Goal: Task Accomplishment & Management: Complete application form

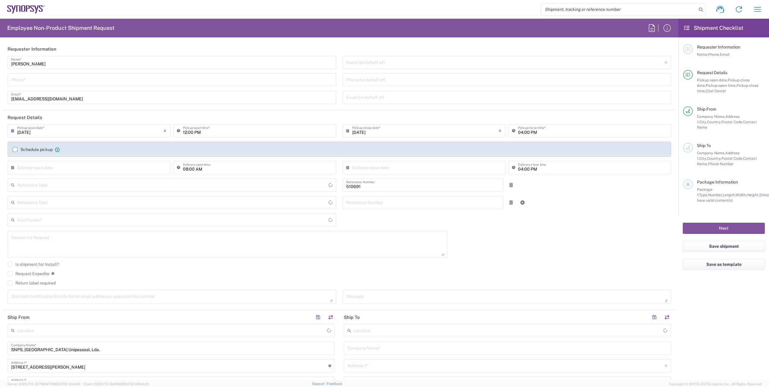
type input "Department"
type input "Delivered at Place"
type input "PT90, SG, MSIP2, R&D 510691"
type input "[GEOGRAPHIC_DATA]"
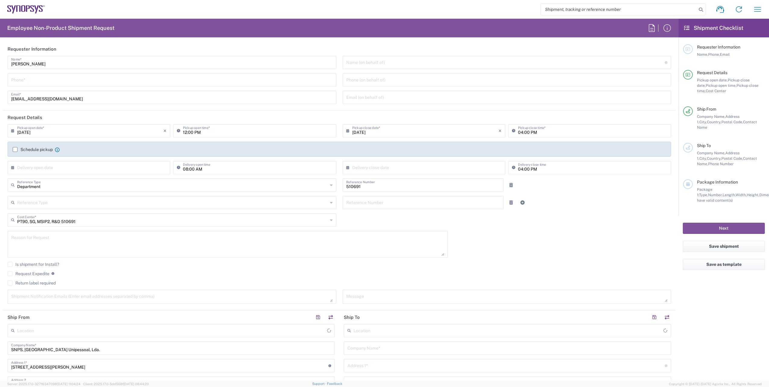
type input "Porto PT02"
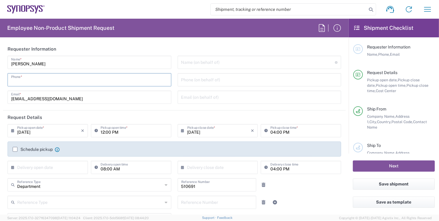
click at [49, 78] on input "tel" at bounding box center [89, 79] width 157 height 11
drag, startPoint x: 40, startPoint y: 81, endPoint x: -1, endPoint y: 78, distance: 40.5
click at [0, 78] on html "Shipment request Shipment tracking Employee non-product shipment request My shi…" at bounding box center [219, 110] width 439 height 221
paste input "22 041 5900"
click at [69, 81] on input "22 041 5900" at bounding box center [89, 79] width 157 height 11
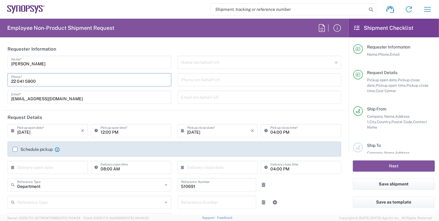
click at [24, 79] on input "22 041 5900" at bounding box center [89, 79] width 157 height 11
click at [17, 82] on input "22 0415900" at bounding box center [89, 79] width 157 height 11
drag, startPoint x: 210, startPoint y: 80, endPoint x: 195, endPoint y: 82, distance: 14.9
click at [210, 80] on input "tel" at bounding box center [259, 79] width 157 height 11
drag, startPoint x: 77, startPoint y: 81, endPoint x: 55, endPoint y: 81, distance: 22.0
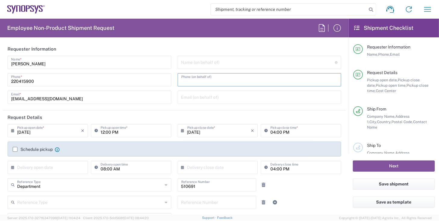
click at [77, 81] on input "220415900" at bounding box center [89, 79] width 157 height 11
click at [9, 81] on div "[PHONE_NUMBER] Phone *" at bounding box center [90, 79] width 164 height 13
click at [11, 81] on div "[PHONE_NUMBER] Phone *" at bounding box center [90, 79] width 164 height 13
click at [12, 82] on input "220415900" at bounding box center [89, 79] width 157 height 11
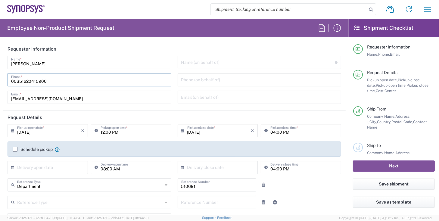
type input "00351220415900"
click at [76, 89] on div "[PERSON_NAME] Name * [PHONE_NUMBER] Phone * [EMAIL_ADDRESS][DOMAIN_NAME] Email *" at bounding box center [90, 82] width 170 height 52
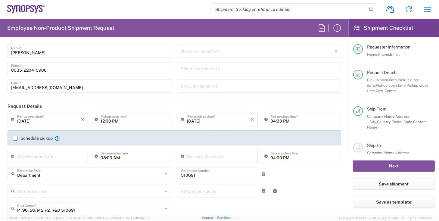
scroll to position [17, 0]
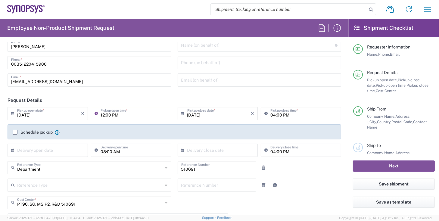
click at [111, 115] on input "12:00 PM" at bounding box center [134, 113] width 67 height 11
type input "15:00 PM"
click at [199, 114] on input "[DATE]" at bounding box center [219, 113] width 64 height 11
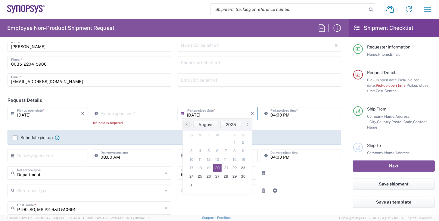
click at [273, 116] on input "04:00 PM" at bounding box center [304, 113] width 67 height 11
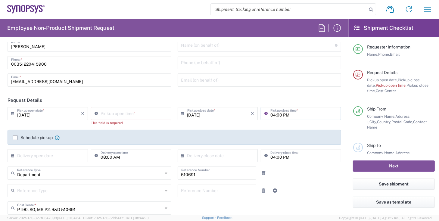
click at [273, 116] on input "04:00 PM" at bounding box center [304, 113] width 67 height 11
type input "05:00 PM"
click at [115, 114] on input "11:58 AM" at bounding box center [134, 113] width 67 height 11
click at [122, 115] on input "11:58 AM" at bounding box center [134, 113] width 67 height 11
click at [96, 113] on icon at bounding box center [98, 114] width 6 height 10
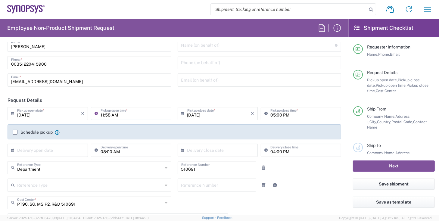
click at [96, 113] on icon at bounding box center [98, 114] width 6 height 10
click at [103, 115] on input "11:58 AM" at bounding box center [134, 113] width 67 height 11
click at [108, 115] on input "15:58 AM" at bounding box center [134, 113] width 67 height 11
click at [101, 114] on input "15:00 AM" at bounding box center [134, 113] width 67 height 11
click at [117, 117] on input "3:00 AM" at bounding box center [134, 113] width 67 height 11
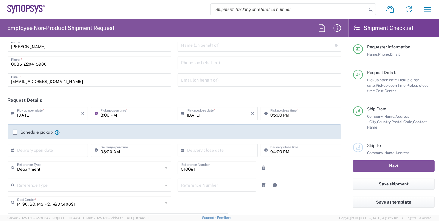
type input "03:00 PM"
click at [201, 115] on input "[DATE]" at bounding box center [219, 113] width 64 height 11
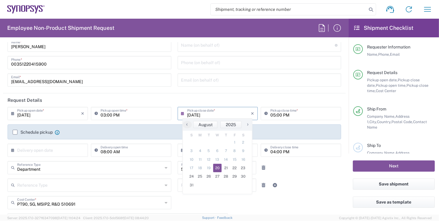
click at [129, 120] on div "03:00 PM Pickup open time *" at bounding box center [131, 115] width 83 height 17
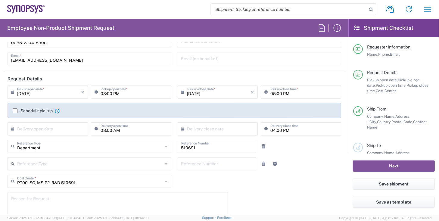
scroll to position [52, 0]
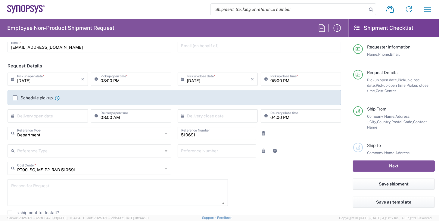
click at [13, 99] on label "Schedule pickup" at bounding box center [33, 98] width 40 height 5
click at [15, 98] on input "Schedule pickup" at bounding box center [15, 98] width 0 height 0
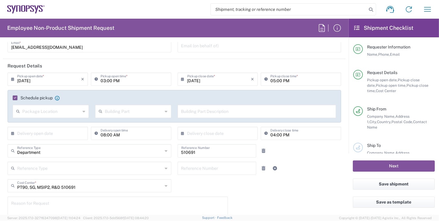
click at [16, 98] on label "Schedule pickup" at bounding box center [33, 98] width 40 height 5
click at [14, 98] on input "Schedule pickup" at bounding box center [14, 98] width 0 height 0
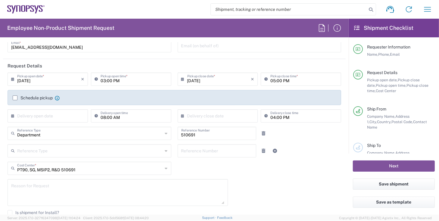
click at [24, 119] on input "text" at bounding box center [49, 115] width 64 height 11
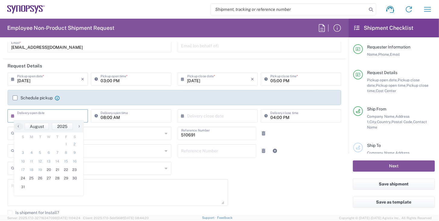
click at [220, 171] on div "[DATE] × Pickup open date * Cancel Apply 03:00 PM Pickup open time * [DATE] × P…" at bounding box center [175, 165] width 340 height 184
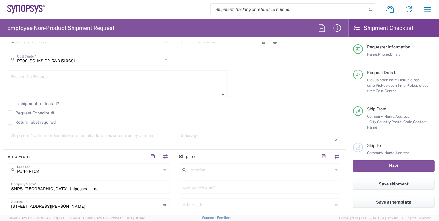
scroll to position [172, 0]
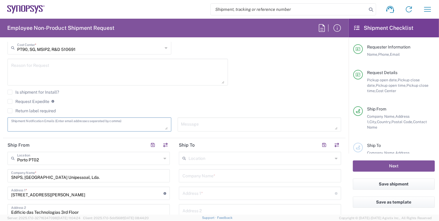
click at [35, 121] on textarea at bounding box center [89, 124] width 157 height 11
click at [46, 124] on textarea at bounding box center [89, 124] width 157 height 11
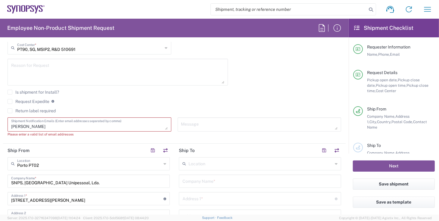
type textarea "hrocha"
click at [46, 124] on textarea "hrocha" at bounding box center [89, 124] width 157 height 11
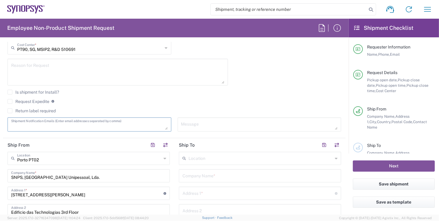
paste textarea "[PERSON_NAME]<[PERSON_NAME][EMAIL_ADDRESS][PERSON_NAME][DOMAIN_NAME]>"
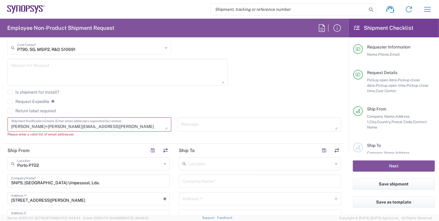
scroll to position [5, 0]
click at [100, 126] on textarea "[PERSON_NAME]<[PERSON_NAME][EMAIL_ADDRESS][PERSON_NAME][DOMAIN_NAME]>" at bounding box center [89, 124] width 157 height 11
click at [79, 124] on textarea "[PERSON_NAME]<[PERSON_NAME][EMAIL_ADDRESS][PERSON_NAME][DOMAIN_NAME]>" at bounding box center [89, 124] width 157 height 11
click at [79, 124] on textarea "[PERSON_NAME]<[PERSON_NAME][EMAIL_ADDRESS][PERSON_NAME][DOMAIN_NAME]> [EMAIL_AD…" at bounding box center [89, 124] width 157 height 11
click at [76, 126] on textarea "[PERSON_NAME]<[PERSON_NAME][EMAIL_ADDRESS][PERSON_NAME][DOMAIN_NAME]> [EMAIL_AD…" at bounding box center [89, 124] width 157 height 11
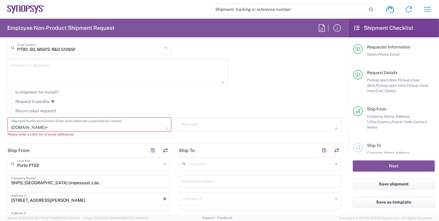
click at [127, 121] on textarea "[PERSON_NAME]<[PERSON_NAME][EMAIL_ADDRESS][PERSON_NAME][DOMAIN_NAME]> [EMAIL_AD…" at bounding box center [89, 124] width 157 height 11
click at [127, 125] on textarea "[PERSON_NAME]<[PERSON_NAME][EMAIL_ADDRESS][PERSON_NAME][DOMAIN_NAME]> [EMAIL_AD…" at bounding box center [89, 124] width 157 height 11
click at [110, 123] on textarea "[PERSON_NAME]<[PERSON_NAME][EMAIL_ADDRESS][PERSON_NAME][DOMAIN_NAME]> [EMAIL_AD…" at bounding box center [89, 124] width 157 height 11
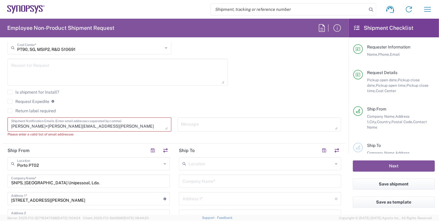
paste textarea "[EMAIL_ADDRESS][DOMAIN_NAME]"
click at [90, 125] on textarea "[PERSON_NAME]<[PERSON_NAME][EMAIL_ADDRESS][PERSON_NAME][DOMAIN_NAME]>, [EMAIL_A…" at bounding box center [89, 124] width 157 height 11
click at [132, 124] on textarea "[PERSON_NAME]<[PERSON_NAME][EMAIL_ADDRESS][PERSON_NAME][DOMAIN_NAME], [EMAIL_AD…" at bounding box center [89, 124] width 157 height 11
click at [133, 127] on textarea "[PERSON_NAME]<[PERSON_NAME][EMAIL_ADDRESS][PERSON_NAME][DOMAIN_NAME], [EMAIL_AD…" at bounding box center [89, 124] width 157 height 11
paste textarea "[EMAIL_ADDRESS][DOMAIN_NAME]"
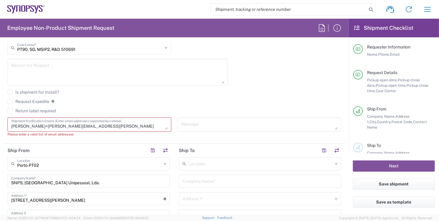
scroll to position [5, 0]
click at [88, 132] on div "Please enter a valid list of email addresses" at bounding box center [90, 134] width 164 height 5
click at [89, 128] on textarea "[PERSON_NAME]<[PERSON_NAME][EMAIL_ADDRESS][PERSON_NAME][DOMAIN_NAME], [EMAIL_AD…" at bounding box center [89, 124] width 157 height 11
paste textarea "[PERSON_NAME][EMAIL_ADDRESS][DOMAIN_NAME]"
click at [116, 127] on textarea "[PERSON_NAME]<[PERSON_NAME][EMAIL_ADDRESS][PERSON_NAME][DOMAIN_NAME], [EMAIL_AD…" at bounding box center [89, 124] width 157 height 11
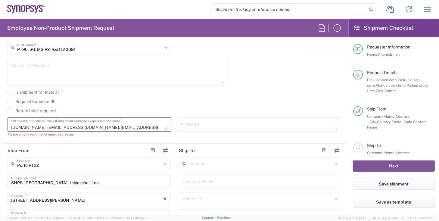
paste textarea "[EMAIL_ADDRESS][DOMAIN_NAME]"
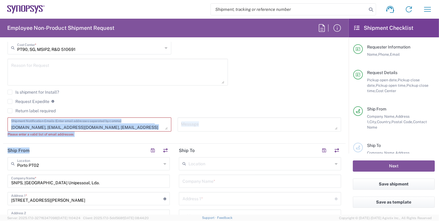
drag, startPoint x: 167, startPoint y: 128, endPoint x: 165, endPoint y: 143, distance: 15.8
click at [165, 143] on form "Requester Information [PERSON_NAME] Name * [PHONE_NUMBER] Phone * [EMAIL_ADDRES…" at bounding box center [174, 128] width 349 height 173
drag, startPoint x: 165, startPoint y: 143, endPoint x: 163, endPoint y: 128, distance: 15.4
click at [163, 128] on textarea "[PERSON_NAME]<[PERSON_NAME][EMAIL_ADDRESS][PERSON_NAME][DOMAIN_NAME], [EMAIL_AD…" at bounding box center [89, 124] width 157 height 11
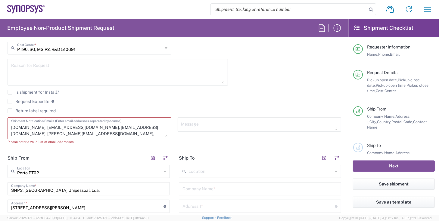
scroll to position [0, 0]
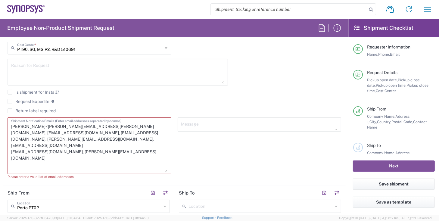
drag, startPoint x: 165, startPoint y: 128, endPoint x: 158, endPoint y: 171, distance: 43.7
click at [158, 171] on textarea "[PERSON_NAME]<[PERSON_NAME][EMAIL_ADDRESS][PERSON_NAME][DOMAIN_NAME], [EMAIL_AD…" at bounding box center [89, 145] width 157 height 53
drag, startPoint x: 90, startPoint y: 127, endPoint x: 5, endPoint y: 123, distance: 84.7
click at [5, 123] on div "[PERSON_NAME]<[PERSON_NAME][EMAIL_ADDRESS][PERSON_NAME][DOMAIN_NAME], [EMAIL_AD…" at bounding box center [90, 151] width 170 height 67
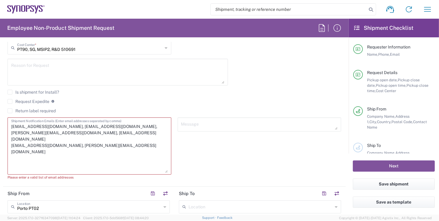
click at [133, 151] on textarea "[EMAIL_ADDRESS][DOMAIN_NAME], [EMAIL_ADDRESS][DOMAIN_NAME], [PERSON_NAME][EMAIL…" at bounding box center [89, 146] width 157 height 54
click at [56, 126] on textarea "[EMAIL_ADDRESS][DOMAIN_NAME], [EMAIL_ADDRESS][DOMAIN_NAME], [PERSON_NAME][EMAIL…" at bounding box center [89, 146] width 157 height 54
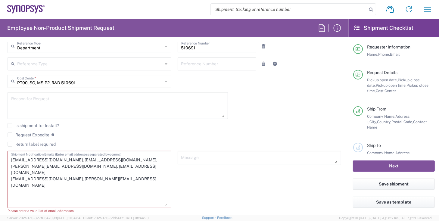
scroll to position [155, 0]
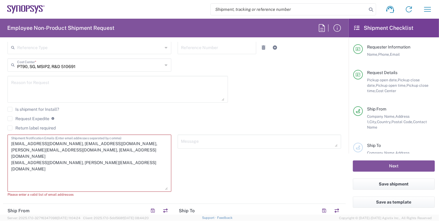
click at [63, 162] on textarea "[EMAIL_ADDRESS][DOMAIN_NAME], [EMAIL_ADDRESS][DOMAIN_NAME], [PERSON_NAME][EMAIL…" at bounding box center [89, 164] width 157 height 54
click at [23, 157] on textarea "[EMAIL_ADDRESS][DOMAIN_NAME], [EMAIL_ADDRESS][DOMAIN_NAME], [PERSON_NAME][EMAIL…" at bounding box center [89, 164] width 157 height 54
click at [48, 156] on textarea "[EMAIL_ADDRESS][DOMAIN_NAME], [EMAIL_ADDRESS][DOMAIN_NAME], [PERSON_NAME][EMAIL…" at bounding box center [89, 164] width 157 height 54
click at [75, 156] on textarea "[EMAIL_ADDRESS][DOMAIN_NAME], [EMAIL_ADDRESS][DOMAIN_NAME], [PERSON_NAME][EMAIL…" at bounding box center [89, 164] width 157 height 54
click at [21, 150] on textarea "[EMAIL_ADDRESS][DOMAIN_NAME], [EMAIL_ADDRESS][DOMAIN_NAME], [PERSON_NAME][EMAIL…" at bounding box center [89, 164] width 157 height 54
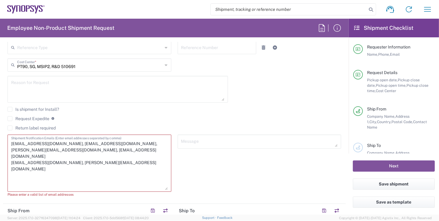
click at [76, 149] on textarea "[EMAIL_ADDRESS][DOMAIN_NAME], [EMAIL_ADDRESS][DOMAIN_NAME], [PERSON_NAME][EMAIL…" at bounding box center [89, 164] width 157 height 54
click at [100, 153] on textarea "[EMAIL_ADDRESS][DOMAIN_NAME], [EMAIL_ADDRESS][DOMAIN_NAME], [PERSON_NAME][EMAIL…" at bounding box center [89, 164] width 157 height 54
click at [109, 150] on textarea "[EMAIL_ADDRESS][DOMAIN_NAME], [EMAIL_ADDRESS][DOMAIN_NAME], [PERSON_NAME][EMAIL…" at bounding box center [89, 164] width 157 height 54
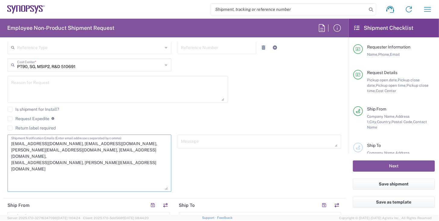
click at [109, 150] on textarea "[EMAIL_ADDRESS][DOMAIN_NAME], [EMAIL_ADDRESS][DOMAIN_NAME], [PERSON_NAME][EMAIL…" at bounding box center [89, 164] width 157 height 54
click at [51, 154] on textarea "[EMAIL_ADDRESS][DOMAIN_NAME], [EMAIL_ADDRESS][DOMAIN_NAME], [PERSON_NAME][EMAIL…" at bounding box center [89, 164] width 157 height 54
click at [28, 159] on textarea "[EMAIL_ADDRESS][DOMAIN_NAME], [EMAIL_ADDRESS][DOMAIN_NAME], [PERSON_NAME][EMAIL…" at bounding box center [89, 164] width 157 height 54
click at [11, 154] on div "[EMAIL_ADDRESS][DOMAIN_NAME], [EMAIL_ADDRESS][DOMAIN_NAME], [PERSON_NAME][EMAIL…" at bounding box center [90, 163] width 164 height 57
click at [14, 157] on textarea "[EMAIL_ADDRESS][DOMAIN_NAME], [EMAIL_ADDRESS][DOMAIN_NAME], [PERSON_NAME][EMAIL…" at bounding box center [89, 164] width 157 height 54
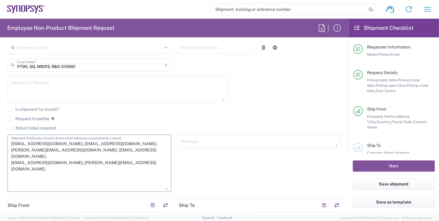
click at [11, 156] on textarea "[EMAIL_ADDRESS][DOMAIN_NAME], [EMAIL_ADDRESS][DOMAIN_NAME], [PERSON_NAME][EMAIL…" at bounding box center [89, 164] width 157 height 54
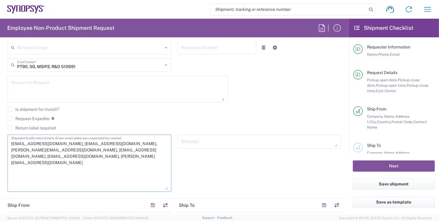
click at [137, 145] on textarea "[EMAIL_ADDRESS][DOMAIN_NAME], [EMAIL_ADDRESS][DOMAIN_NAME], [PERSON_NAME][EMAIL…" at bounding box center [89, 164] width 157 height 54
click at [157, 149] on textarea "[EMAIL_ADDRESS][DOMAIN_NAME], [EMAIL_ADDRESS][DOMAIN_NAME], [PERSON_NAME][EMAIL…" at bounding box center [89, 164] width 157 height 54
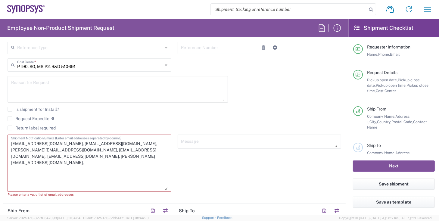
click at [158, 153] on textarea "[EMAIL_ADDRESS][DOMAIN_NAME], [EMAIL_ADDRESS][DOMAIN_NAME], [PERSON_NAME][EMAIL…" at bounding box center [89, 164] width 157 height 54
paste textarea "[EMAIL_ADDRESS][DOMAIN_NAME]"
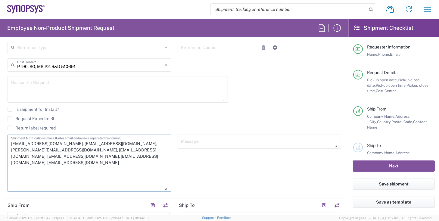
click at [120, 157] on textarea "[EMAIL_ADDRESS][DOMAIN_NAME], [EMAIL_ADDRESS][DOMAIN_NAME], [PERSON_NAME][EMAIL…" at bounding box center [89, 164] width 157 height 54
click at [161, 148] on textarea "[EMAIL_ADDRESS][DOMAIN_NAME], [EMAIL_ADDRESS][DOMAIN_NAME], [PERSON_NAME][EMAIL…" at bounding box center [89, 164] width 157 height 54
type textarea "[EMAIL_ADDRESS][DOMAIN_NAME], [EMAIL_ADDRESS][DOMAIN_NAME], [PERSON_NAME][EMAIL…"
click at [250, 162] on div "Message" at bounding box center [259, 165] width 170 height 61
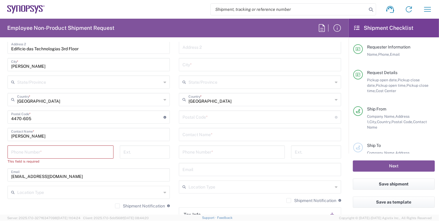
scroll to position [396, 0]
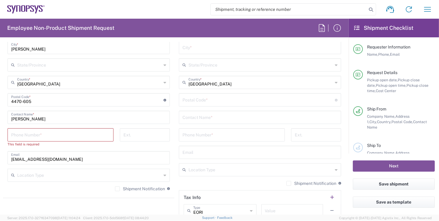
click at [55, 132] on input "tel" at bounding box center [60, 134] width 99 height 11
type input "220415900"
type input "[EMAIL_ADDRESS][DOMAIN_NAME]"
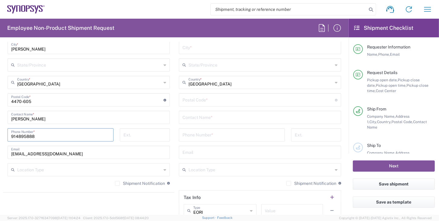
click at [60, 135] on input "914895888" at bounding box center [60, 134] width 99 height 11
paste input "22 041 5900"
drag, startPoint x: 73, startPoint y: 137, endPoint x: -29, endPoint y: 127, distance: 101.8
click at [0, 127] on html "Shipment request Shipment tracking Employee non-product shipment request My shi…" at bounding box center [219, 110] width 439 height 221
paste input "tel"
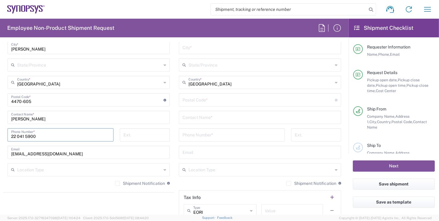
click at [16, 135] on input "22 041 5900" at bounding box center [60, 134] width 99 height 11
type input "00351220415900"
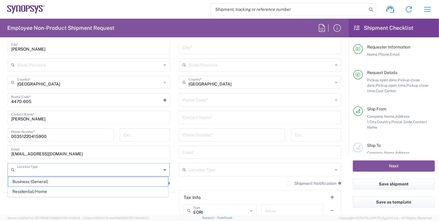
click at [98, 167] on input "text" at bounding box center [89, 169] width 144 height 11
click at [33, 201] on agx-shipment-stop-widget "Ship From [GEOGRAPHIC_DATA] PT02 Location [GEOGRAPHIC_DATA] PT02 [GEOGRAPHIC_DA…" at bounding box center [88, 92] width 171 height 269
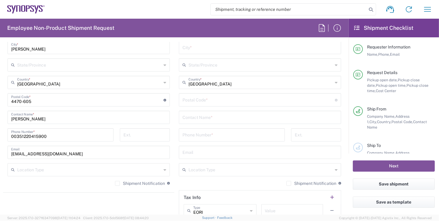
scroll to position [448, 0]
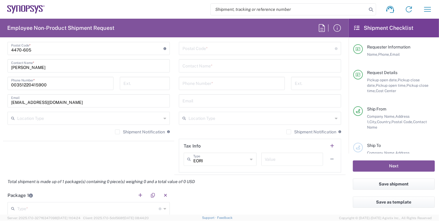
click at [115, 131] on label "Shipment Notification" at bounding box center [140, 132] width 50 height 5
click at [118, 132] on input "Shipment Notification" at bounding box center [118, 132] width 0 height 0
click at [288, 130] on label "Shipment Notification" at bounding box center [312, 132] width 50 height 5
click at [289, 132] on input "Shipment Notification" at bounding box center [289, 132] width 0 height 0
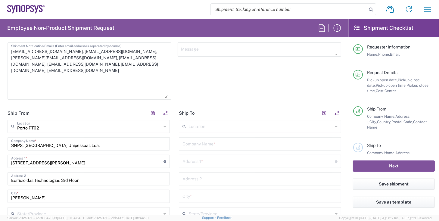
scroll to position [241, 0]
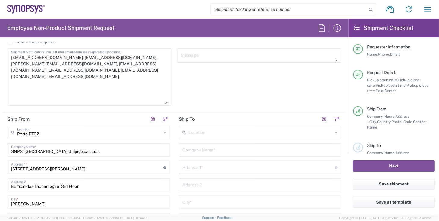
click at [203, 130] on input "text" at bounding box center [261, 132] width 144 height 11
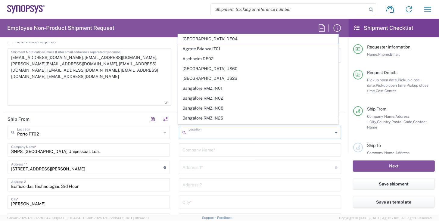
click at [203, 130] on input "text" at bounding box center [261, 132] width 144 height 11
click at [198, 154] on div "Company Name *" at bounding box center [260, 149] width 162 height 13
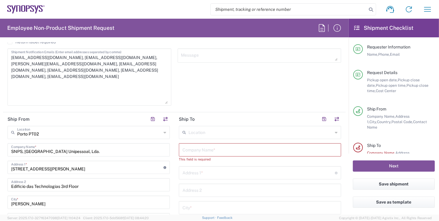
click at [195, 146] on input "text" at bounding box center [260, 149] width 155 height 11
paste input "WinWay Technology,Ltd"
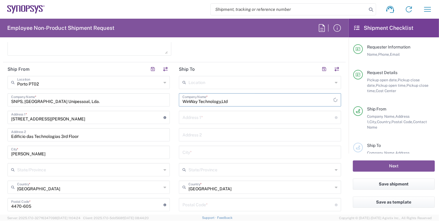
scroll to position [293, 0]
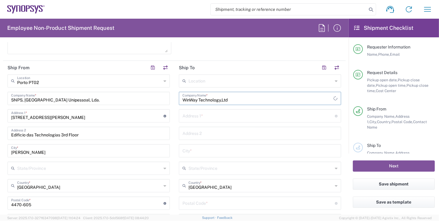
type input "WinWay Technology,Ltd"
click at [197, 109] on div "Address 1 * For cross streets use street names with '&' or 'and' in between. Fo…" at bounding box center [260, 115] width 162 height 13
click at [197, 113] on input "text" at bounding box center [259, 115] width 152 height 11
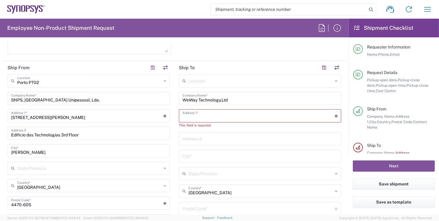
click at [196, 118] on input "text" at bounding box center [259, 115] width 152 height 11
paste input "[STREET_ADDRESS]"
type input "[STREET_ADDRESS]"
click at [229, 130] on input "text" at bounding box center [260, 133] width 155 height 11
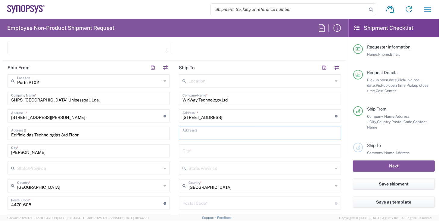
click at [275, 143] on div "Location [GEOGRAPHIC_DATA] DE04 Agrate Brianza IT01 [GEOGRAPHIC_DATA] DE02 [GEO…" at bounding box center [260, 200] width 162 height 253
click at [274, 150] on input "text" at bounding box center [260, 150] width 155 height 11
click at [216, 172] on input "text" at bounding box center [261, 168] width 144 height 11
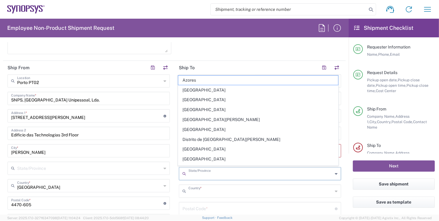
click at [209, 189] on input "text" at bounding box center [261, 191] width 144 height 11
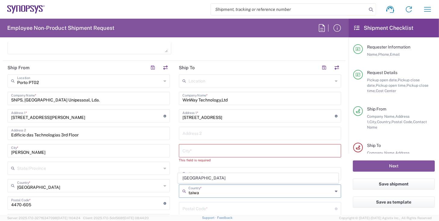
click at [209, 189] on input "taiwa" at bounding box center [261, 191] width 144 height 11
click at [200, 179] on span "[GEOGRAPHIC_DATA]" at bounding box center [258, 178] width 160 height 9
type input "[GEOGRAPHIC_DATA]"
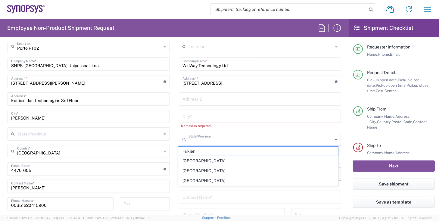
click at [203, 140] on input "text" at bounding box center [261, 139] width 144 height 11
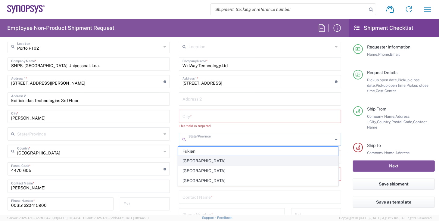
click at [204, 161] on span "[GEOGRAPHIC_DATA]" at bounding box center [258, 160] width 160 height 9
type input "[GEOGRAPHIC_DATA]"
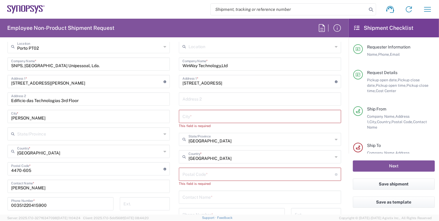
click at [208, 115] on input "text" at bounding box center [260, 116] width 155 height 11
click at [223, 112] on input "text" at bounding box center [260, 116] width 155 height 11
paste input "[GEOGRAPHIC_DATA]"
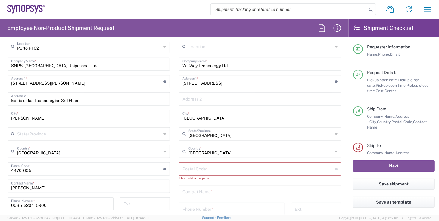
type input "[GEOGRAPHIC_DATA]"
drag, startPoint x: 206, startPoint y: 168, endPoint x: 198, endPoint y: 169, distance: 7.6
click at [206, 168] on input "undefined" at bounding box center [259, 168] width 152 height 11
click at [233, 163] on input "undefined" at bounding box center [259, 168] width 152 height 11
paste input "81146"
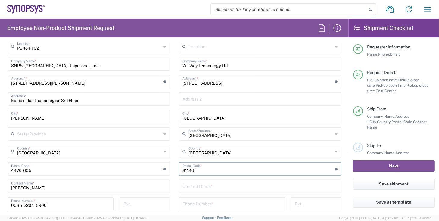
type input "81146"
click at [191, 183] on input "text" at bounding box center [260, 186] width 155 height 11
paste input "[PERSON_NAME]"
click at [183, 186] on input "[PERSON_NAME]" at bounding box center [260, 186] width 155 height 11
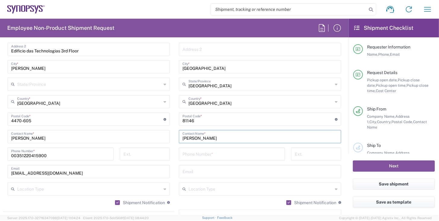
scroll to position [379, 0]
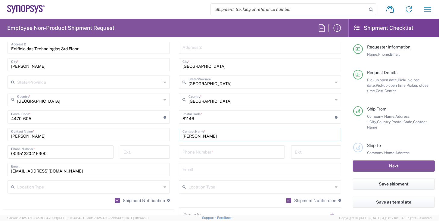
type input "[PERSON_NAME]"
click at [202, 154] on input "tel" at bounding box center [232, 151] width 99 height 11
paste input "[PHONE_NUMBER]"
type input "[PHONE_NUMBER]"
click at [317, 154] on input "tel" at bounding box center [316, 151] width 43 height 11
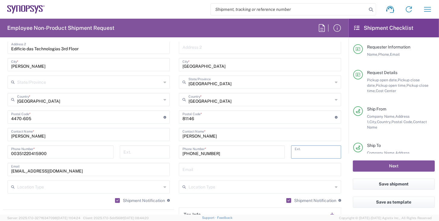
paste input "3952"
type input "3952"
click at [221, 164] on input "text" at bounding box center [260, 169] width 155 height 11
click at [216, 165] on input "text" at bounding box center [260, 169] width 155 height 11
click at [232, 168] on input "text" at bounding box center [260, 169] width 155 height 11
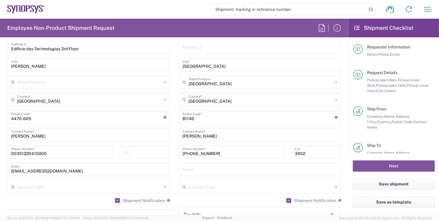
paste input "[PERSON_NAME][EMAIL_ADDRESS][PERSON_NAME][DOMAIN_NAME]>"
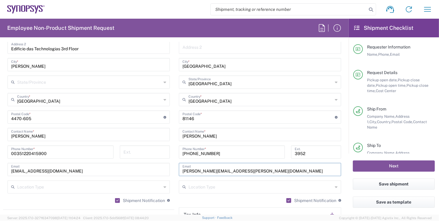
scroll to position [413, 0]
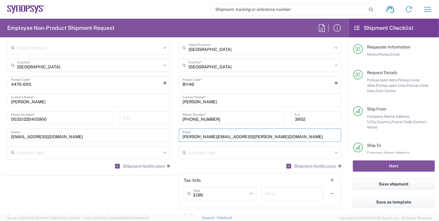
type input "[PERSON_NAME][EMAIL_ADDRESS][PERSON_NAME][DOMAIN_NAME]"
click at [229, 152] on input "text" at bounding box center [261, 152] width 144 height 11
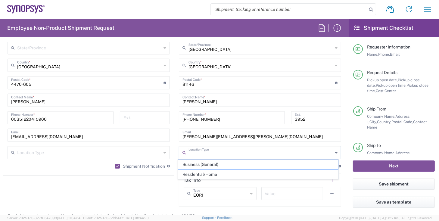
click at [136, 190] on agx-shipment-stop-widget "Ship From [GEOGRAPHIC_DATA] PT02 Location [GEOGRAPHIC_DATA] PT02 [GEOGRAPHIC_DA…" at bounding box center [88, 74] width 171 height 269
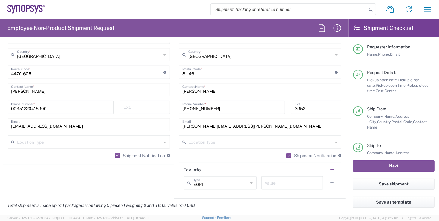
scroll to position [465, 0]
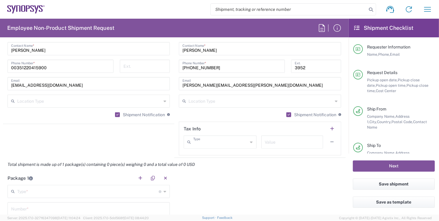
click at [225, 141] on input "text" at bounding box center [220, 142] width 55 height 11
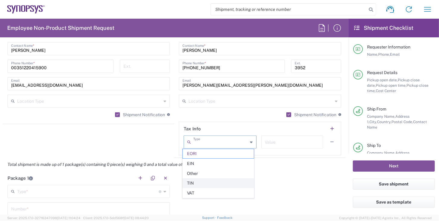
click at [196, 183] on span "TIN" at bounding box center [218, 183] width 71 height 9
type input "TIN"
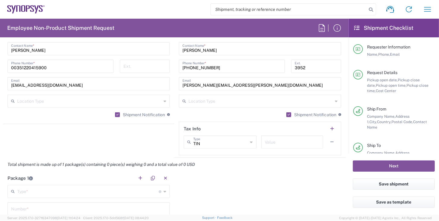
click at [284, 143] on input "text" at bounding box center [292, 142] width 55 height 11
paste input "13145774"
type input "13145774"
click at [272, 168] on div "Total shipment is made up of 1 package(s) containing 0 piece(s) weighing 0 and …" at bounding box center [174, 165] width 349 height 14
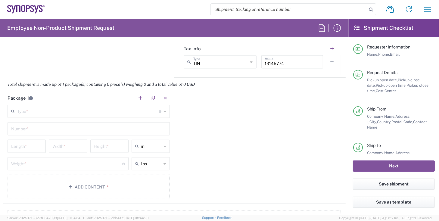
scroll to position [551, 0]
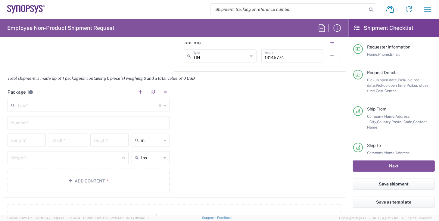
click at [60, 105] on input "text" at bounding box center [88, 105] width 142 height 11
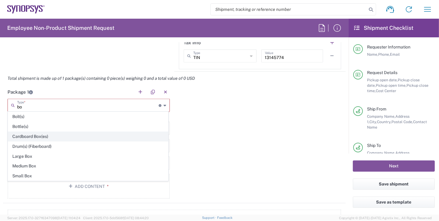
type input "bo"
click at [147, 101] on input "bo" at bounding box center [88, 105] width 142 height 11
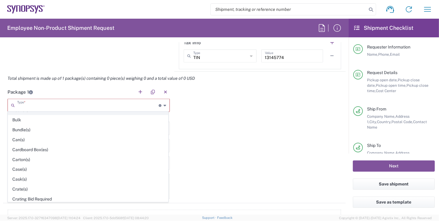
scroll to position [52, 0]
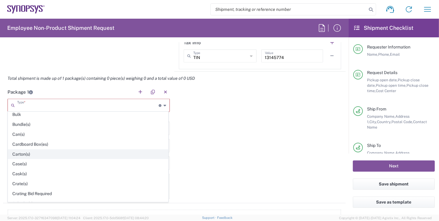
click at [34, 150] on span "Carton(s)" at bounding box center [88, 154] width 160 height 9
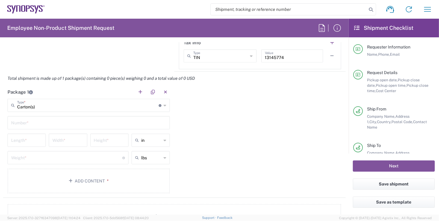
click at [36, 122] on input "text" at bounding box center [88, 122] width 155 height 11
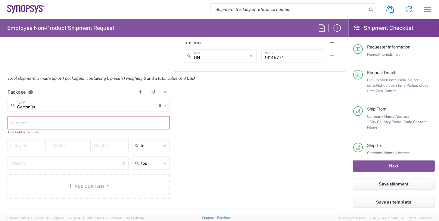
click at [39, 94] on header "Package 1" at bounding box center [88, 92] width 171 height 14
type input "Carton(s)"
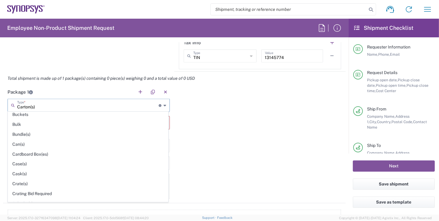
click at [44, 104] on input "Carton(s)" at bounding box center [88, 105] width 142 height 11
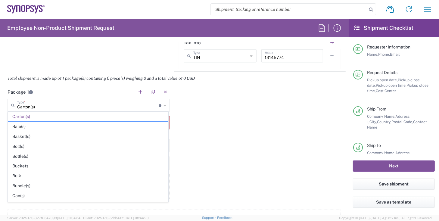
click at [216, 130] on div "Package 1 Carton(s) Type * Material used to package goods Carton(s) Bale(s) Bas…" at bounding box center [174, 144] width 343 height 118
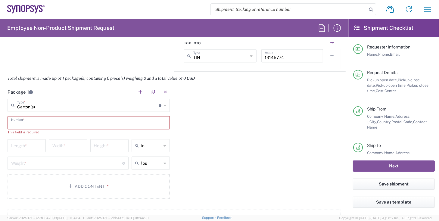
click at [26, 122] on input "text" at bounding box center [88, 122] width 155 height 11
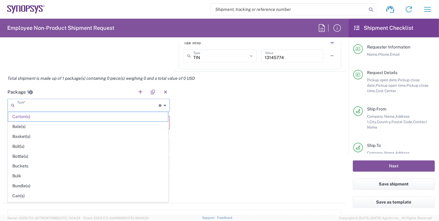
click at [39, 105] on input "text" at bounding box center [88, 105] width 142 height 11
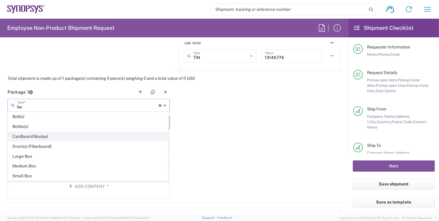
click at [42, 137] on span "Cardboard Box(es)" at bounding box center [88, 136] width 160 height 9
type input "Cardboard Box(es)"
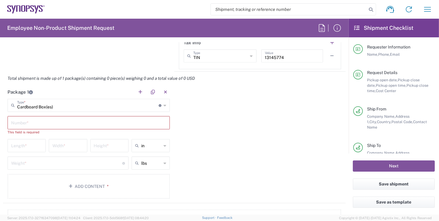
click at [40, 126] on input "text" at bounding box center [88, 122] width 155 height 11
type input "1"
click at [224, 105] on div "Package 1 Cardboard Box(es) Type * Material used to package goods Bolt(s) Bottl…" at bounding box center [174, 141] width 343 height 113
click at [22, 139] on input "number" at bounding box center [26, 140] width 31 height 11
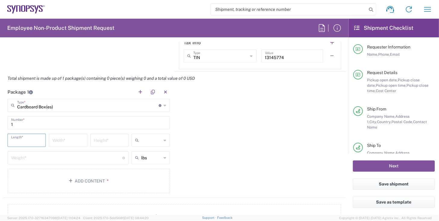
click at [153, 140] on input "text" at bounding box center [151, 141] width 20 height 10
click at [141, 162] on span "cm" at bounding box center [149, 161] width 37 height 9
type input "cm"
click at [20, 139] on input "number" at bounding box center [26, 140] width 31 height 11
click at [20, 139] on input "34.5" at bounding box center [26, 140] width 31 height 11
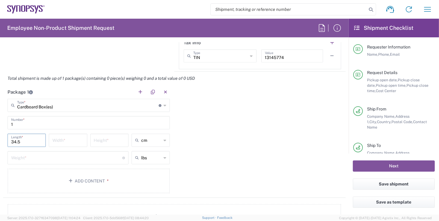
click at [20, 139] on input "34.5" at bounding box center [26, 140] width 31 height 11
type input "35"
click at [58, 138] on input "number" at bounding box center [67, 140] width 31 height 11
type input "35"
click at [114, 140] on input "number" at bounding box center [109, 140] width 31 height 11
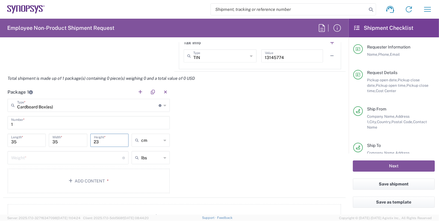
type input "23"
click at [92, 155] on input "number" at bounding box center [66, 157] width 111 height 11
click at [141, 157] on input "lbs" at bounding box center [151, 158] width 20 height 10
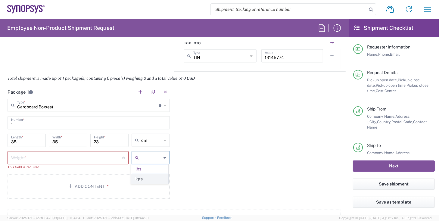
click at [144, 179] on span "kgs" at bounding box center [149, 178] width 37 height 9
type input "kgs"
click at [60, 156] on input "number" at bounding box center [66, 157] width 111 height 11
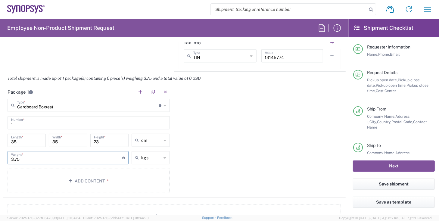
click at [60, 156] on input "3.75" at bounding box center [66, 157] width 111 height 11
type input "3.75"
click at [219, 153] on div "Package 1 Cardboard Box(es) Type * Material used to package goods Bolt(s) Bottl…" at bounding box center [174, 141] width 343 height 113
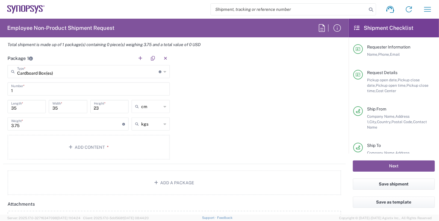
scroll to position [585, 0]
click at [48, 146] on button "Add Content *" at bounding box center [89, 146] width 162 height 25
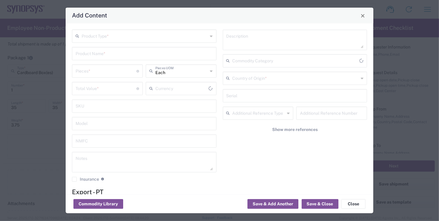
type input "US Dollar"
click at [93, 39] on input "text" at bounding box center [145, 36] width 127 height 11
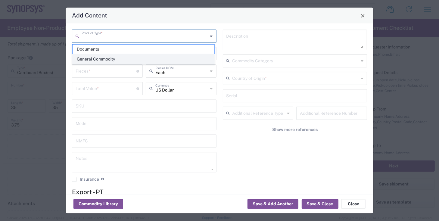
click at [93, 58] on span "General Commodity" at bounding box center [144, 59] width 142 height 9
type input "General Commodity"
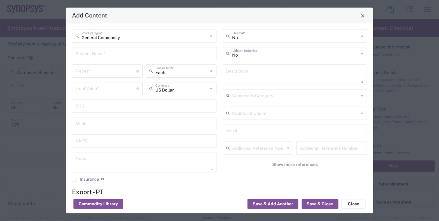
click at [95, 55] on input "text" at bounding box center [144, 53] width 137 height 11
type input "Sockets"
click at [106, 74] on input "number" at bounding box center [106, 71] width 61 height 11
type input "15"
click at [159, 74] on input "text" at bounding box center [182, 71] width 53 height 11
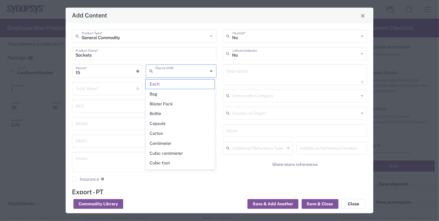
click at [166, 72] on input "text" at bounding box center [182, 71] width 53 height 11
click at [111, 92] on input "number" at bounding box center [106, 88] width 61 height 11
type input "Each"
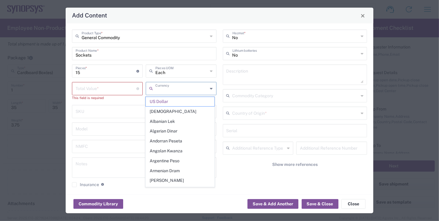
click at [174, 90] on input "text" at bounding box center [182, 88] width 53 height 11
click at [169, 102] on span "US Dollar" at bounding box center [180, 101] width 69 height 9
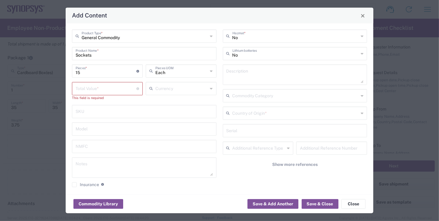
click at [93, 86] on input "number" at bounding box center [106, 88] width 61 height 11
paste input "74625.00"
click at [117, 87] on input "74625.00" at bounding box center [106, 88] width 61 height 11
type input "74625.00"
click at [170, 92] on input "text" at bounding box center [182, 88] width 53 height 11
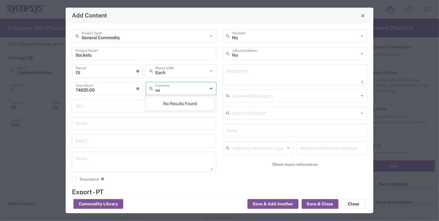
type input "u"
type input "a"
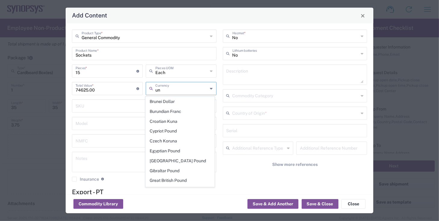
type input "u"
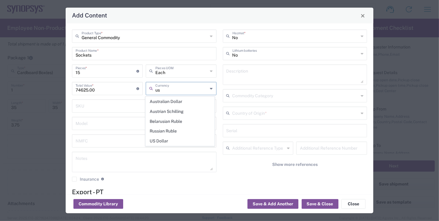
type input "u"
type input "d"
click at [168, 139] on span "US Dollar" at bounding box center [180, 141] width 69 height 9
type input "US Dollar"
click at [105, 107] on input "text" at bounding box center [144, 106] width 137 height 11
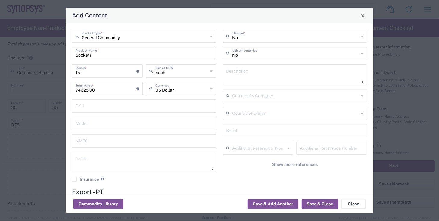
click at [76, 104] on input "text" at bounding box center [144, 106] width 137 height 11
paste input "P/N:72176650"
type input "P/N:72176650"
click at [103, 124] on input "text" at bounding box center [144, 123] width 137 height 11
paste input "P/N:72176650"
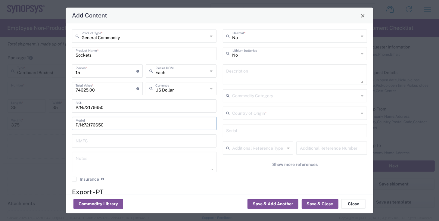
type input "P/N:72176650"
drag, startPoint x: 116, startPoint y: 109, endPoint x: -15, endPoint y: 107, distance: 130.8
click at [0, 107] on html "Shipment request Shipment tracking Employee non-product shipment request My shi…" at bounding box center [219, 110] width 439 height 221
click at [88, 143] on input "text" at bounding box center [144, 141] width 137 height 11
click at [247, 35] on input "text" at bounding box center [296, 36] width 127 height 11
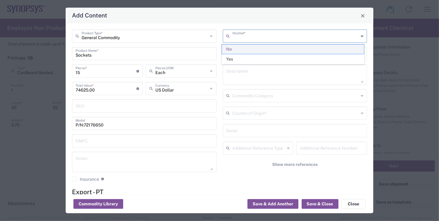
click at [234, 48] on span "No" at bounding box center [293, 49] width 142 height 9
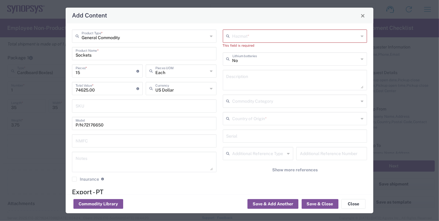
click at [244, 39] on input "text" at bounding box center [296, 36] width 127 height 11
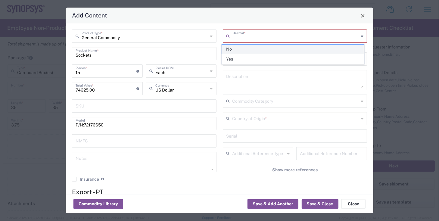
click at [242, 49] on span "No" at bounding box center [293, 49] width 142 height 9
type input "No"
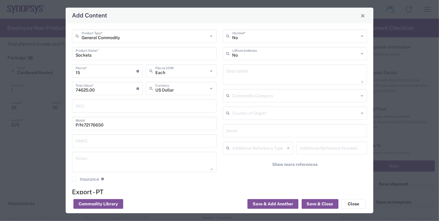
click at [366, 112] on div "No Hazmat * No Lithium batteries Description Commodity Category Country of Orig…" at bounding box center [295, 108] width 151 height 157
click at [361, 112] on icon at bounding box center [362, 114] width 3 height 10
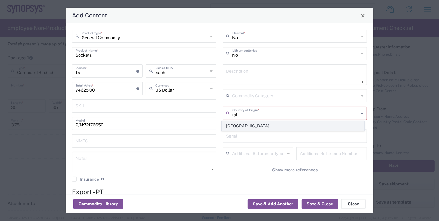
click at [306, 124] on span "[GEOGRAPHIC_DATA]" at bounding box center [293, 125] width 142 height 9
type input "[GEOGRAPHIC_DATA]"
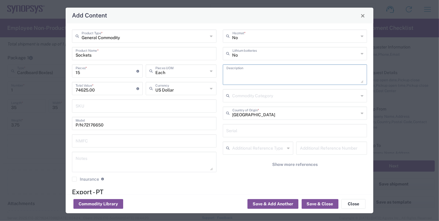
click at [258, 76] on textarea at bounding box center [295, 75] width 137 height 17
click at [253, 73] on textarea at bounding box center [295, 75] width 137 height 17
paste textarea "BGA37.5x37.5-1-1292 Test Socket Device:Socket, array 36x36, pitch 1mm Including…"
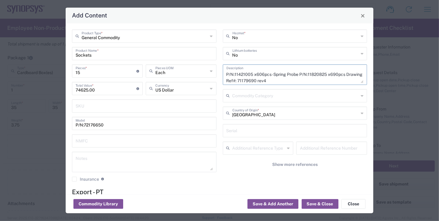
click at [308, 81] on textarea "BGA37.5x37.5-1-1292 Test Socket Device:Socket, array 36x36, pitch 1mm Including…" at bounding box center [295, 75] width 137 height 17
click at [305, 73] on textarea "BGA37.5x37.5-1-1292 Test Socket Device:Socket, array 36x36, pitch 1mm Including…" at bounding box center [295, 75] width 137 height 17
click at [305, 75] on textarea "BGA37.5x37.5-1-1292 Test Socket Device:Socket, array 36x36, pitch 1mm Including…" at bounding box center [295, 75] width 137 height 17
click at [325, 75] on textarea "BGA37.5x37.5-1-1292 Test Socket Device: Socket, array 36x36, pitch 1mm Includin…" at bounding box center [295, 75] width 137 height 17
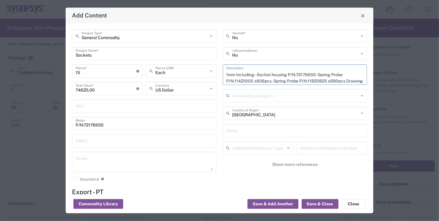
scroll to position [12, 0]
drag, startPoint x: 253, startPoint y: 80, endPoint x: 294, endPoint y: 88, distance: 42.0
click at [294, 88] on div "No Hazmat * No Lithium batteries BGA37.5x37.5-1-1292 Test Socket Device: Socket…" at bounding box center [295, 108] width 151 height 157
drag, startPoint x: 233, startPoint y: 78, endPoint x: 311, endPoint y: 87, distance: 78.6
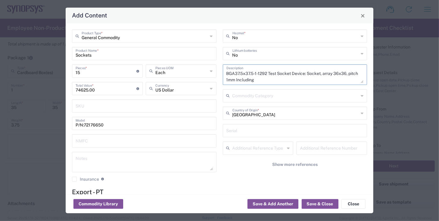
click at [304, 77] on textarea "BGA37.5x37.5-1-1292 Test Socket Device: Socket, array 36x36, pitch 1mm Including" at bounding box center [295, 75] width 137 height 17
click at [316, 78] on textarea "BGA37.5x37.5-1-1292 Test Socket Device: Socket, array 36x36, pitch 1mm Including" at bounding box center [295, 75] width 137 height 17
drag, startPoint x: 304, startPoint y: 73, endPoint x: 309, endPoint y: 81, distance: 9.0
click at [309, 81] on textarea "BGA37.5x37.5-1-1292 Test Socket Device: Socket, array 36x36, pitch 1mm Including" at bounding box center [295, 75] width 137 height 17
drag, startPoint x: 262, startPoint y: 80, endPoint x: 254, endPoint y: 79, distance: 8.6
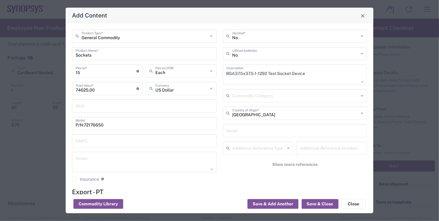
click at [262, 80] on textarea "BGA37.5x37.5-1-1292 Test Socket Device" at bounding box center [295, 75] width 137 height 17
drag, startPoint x: 234, startPoint y: 72, endPoint x: 253, endPoint y: 72, distance: 18.7
click at [253, 72] on textarea "BGA37.5x37.5-1-1292 Test Socket Device" at bounding box center [295, 75] width 137 height 17
click at [256, 80] on textarea "BGA35x35-1-1292 Test Socket Device" at bounding box center [295, 75] width 137 height 17
click at [245, 73] on textarea "BGA35x35-1-1292 Test Socket Device" at bounding box center [295, 75] width 137 height 17
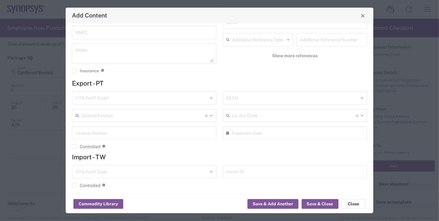
scroll to position [112, 0]
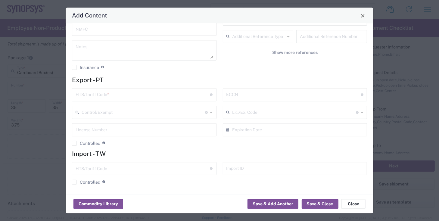
type textarea "BGA34x34-1-1292 Test Socket Device"
click at [166, 95] on input "text" at bounding box center [143, 94] width 135 height 11
paste input "9030.82.00007"
type input "9030.82.00007"
click at [252, 95] on input "text" at bounding box center [294, 94] width 135 height 11
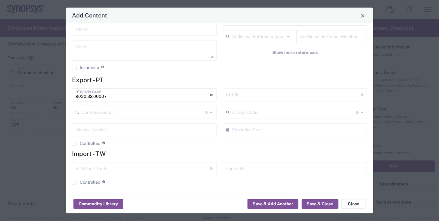
click at [259, 93] on input "text" at bounding box center [294, 94] width 135 height 11
paste input "EAR99"
type input "EAR99"
click at [148, 108] on input "text" at bounding box center [144, 112] width 124 height 11
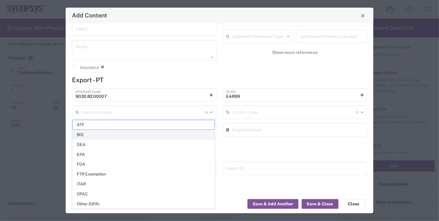
click at [76, 133] on span "BIS" at bounding box center [144, 134] width 142 height 9
type input "BIS"
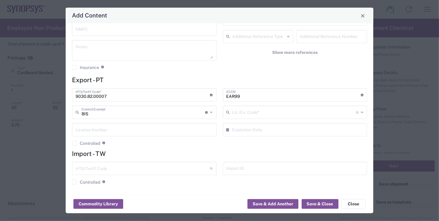
click at [238, 113] on input "text" at bounding box center [295, 112] width 124 height 11
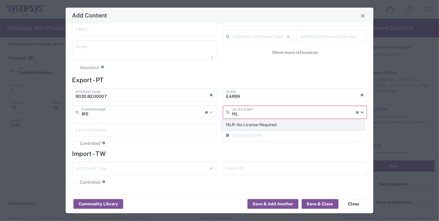
click at [263, 123] on span "NLR - No License Required" at bounding box center [293, 124] width 142 height 9
type input "NLR - No License Required"
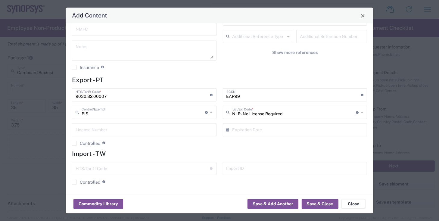
click at [117, 131] on input "text" at bounding box center [144, 129] width 137 height 11
click at [312, 203] on button "Save & Close" at bounding box center [320, 205] width 37 height 10
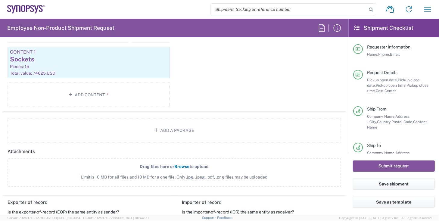
scroll to position [689, 0]
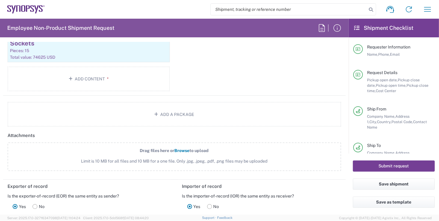
click at [405, 165] on button "Submit request" at bounding box center [394, 166] width 82 height 11
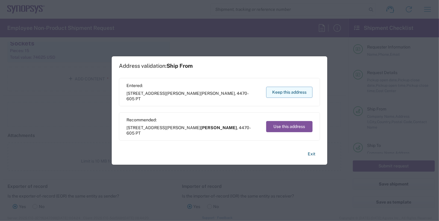
click at [281, 92] on button "Keep this address" at bounding box center [289, 92] width 46 height 11
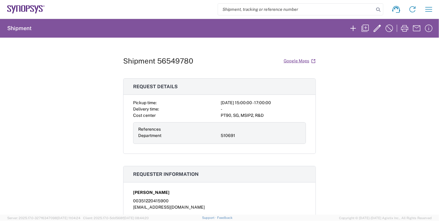
click at [189, 61] on h1 "Shipment 56549780" at bounding box center [158, 61] width 70 height 9
click at [200, 67] on div "Shipment 56549780 Google Maps Request details Pickup time: [DATE] 15:00:00 - 17…" at bounding box center [219, 126] width 193 height 177
drag, startPoint x: 198, startPoint y: 62, endPoint x: 114, endPoint y: 61, distance: 84.4
click at [114, 61] on div "Shipment 56549780 Google Maps Request details Pickup time: [DATE] 15:00:00 - 17…" at bounding box center [219, 126] width 439 height 177
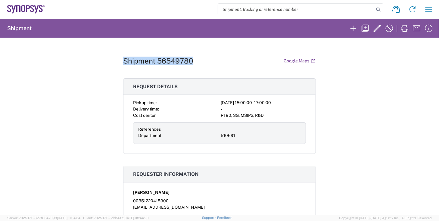
click at [79, 61] on div "Shipment 56549780 Google Maps Request details Pickup time: [DATE] 15:00:00 - 17…" at bounding box center [219, 126] width 439 height 177
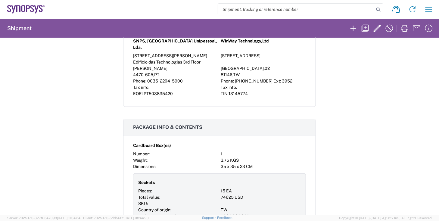
scroll to position [204, 0]
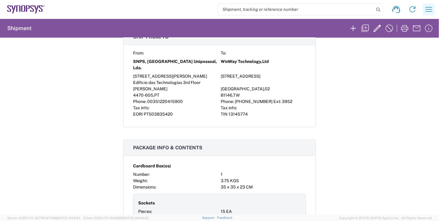
click at [427, 9] on icon "button" at bounding box center [429, 9] width 7 height 5
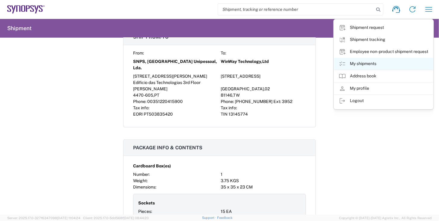
click at [364, 67] on link "My shipments" at bounding box center [383, 64] width 99 height 12
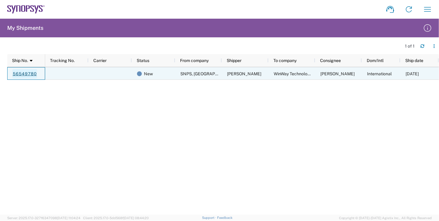
click at [26, 75] on link "56549780" at bounding box center [24, 74] width 25 height 10
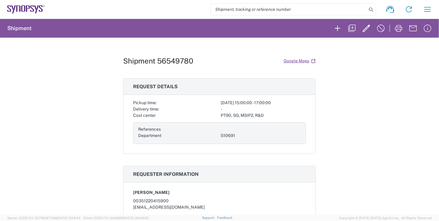
click at [20, 11] on icon at bounding box center [18, 8] width 4 height 6
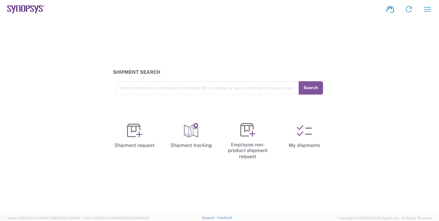
click at [84, 29] on div "Shipment Search Enter the Reference Number, Pro Number, Bill of Lading, or Agis…" at bounding box center [219, 117] width 439 height 196
